Goal: Find contact information: Find contact information

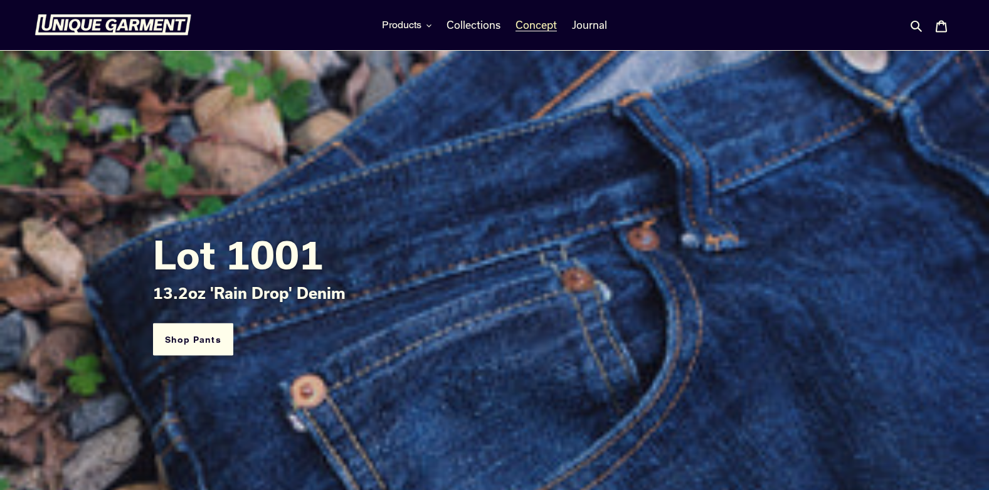
click at [544, 28] on span "Concept" at bounding box center [536, 25] width 41 height 13
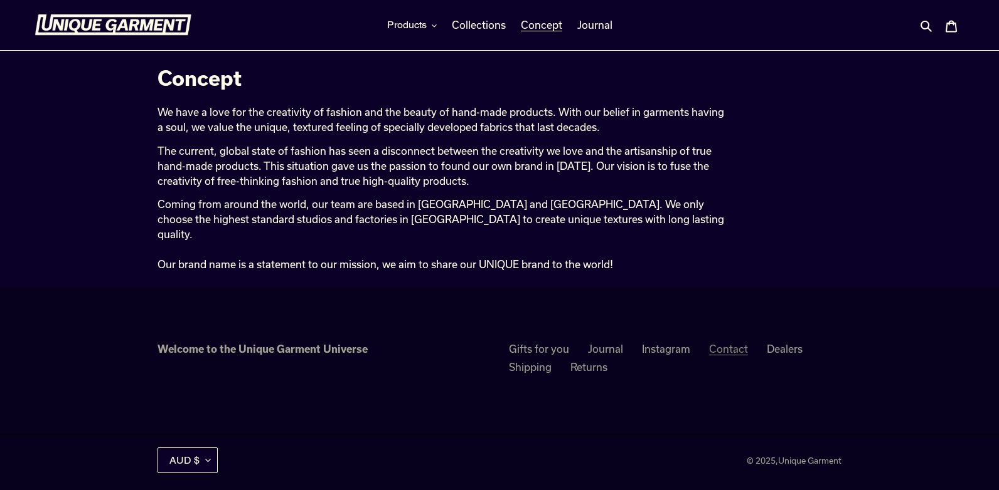
click at [726, 343] on link "Contact" at bounding box center [728, 349] width 39 height 13
